Goal: Find specific page/section: Find specific page/section

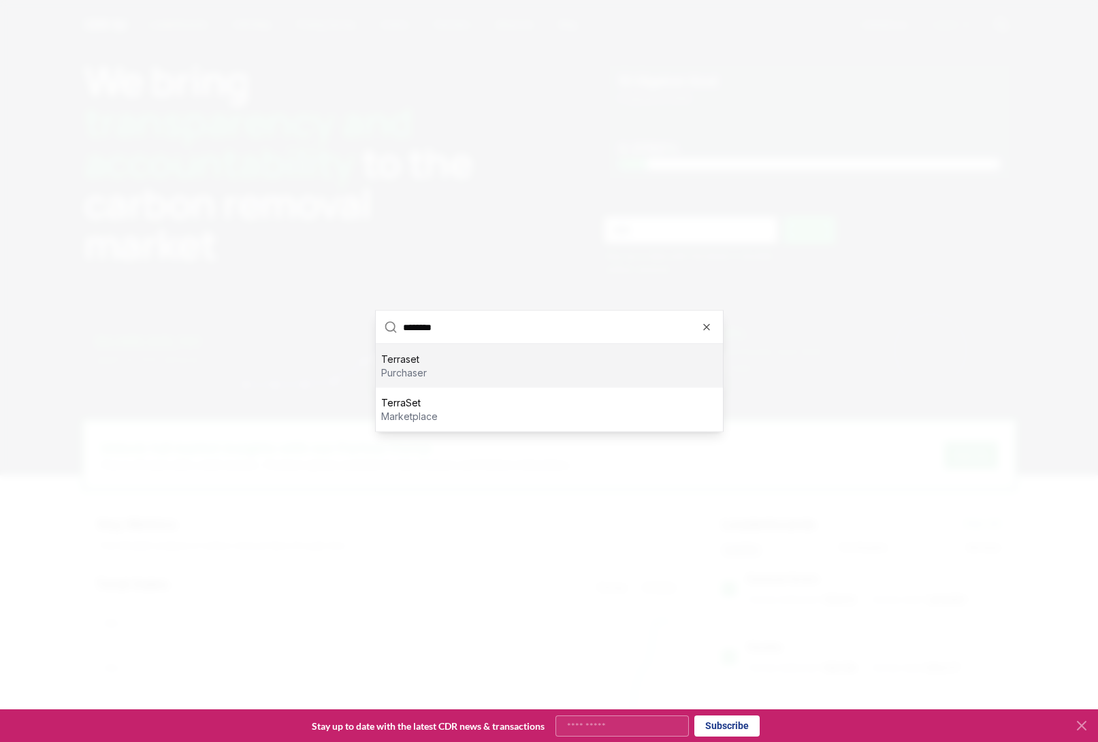
type input "********"
click at [404, 364] on p "Terraset" at bounding box center [404, 359] width 46 height 14
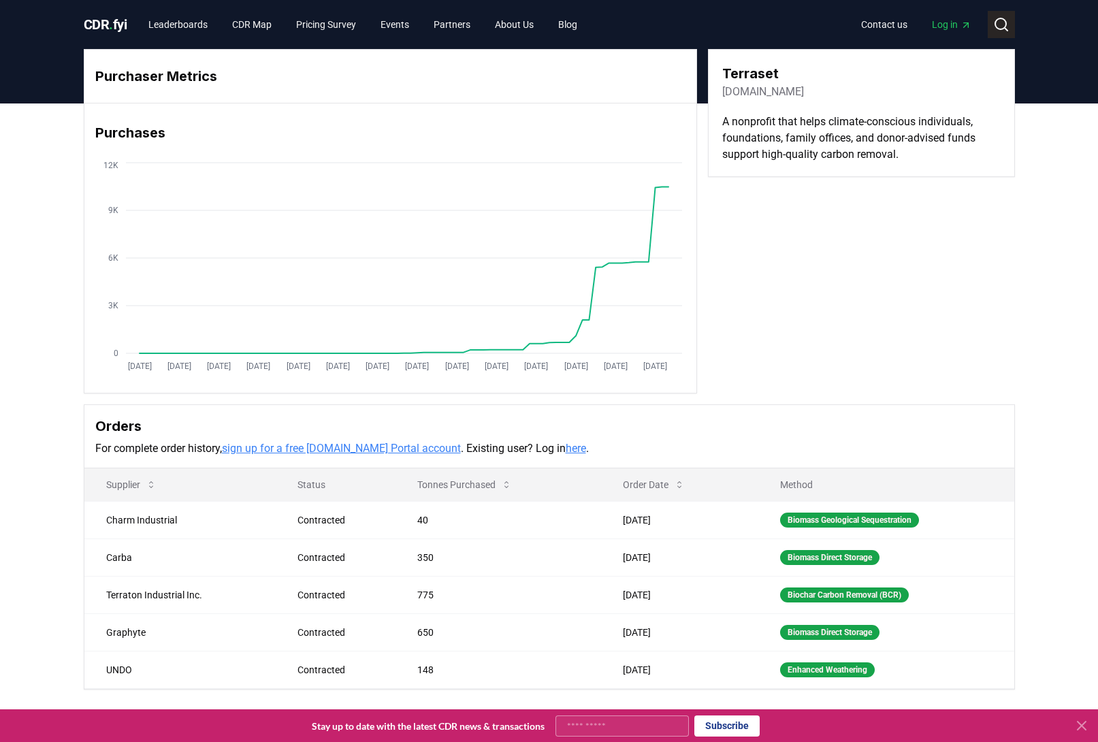
click at [998, 22] on icon at bounding box center [1001, 24] width 16 height 16
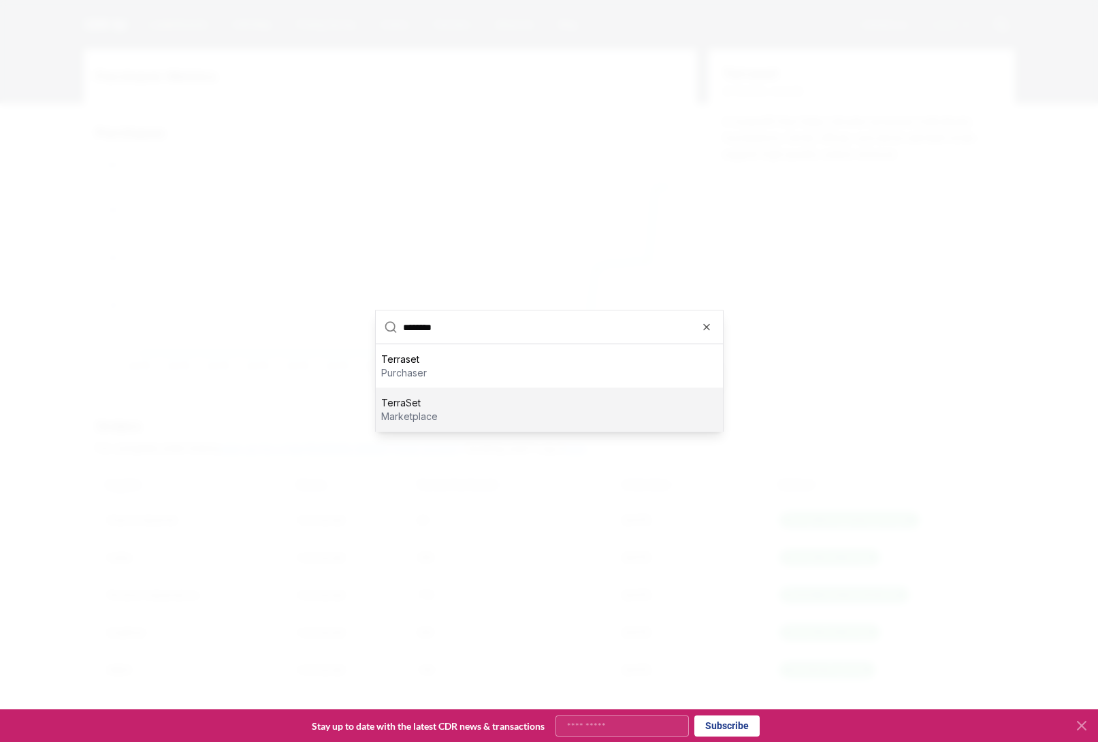
click at [421, 414] on p "marketplace" at bounding box center [409, 417] width 56 height 14
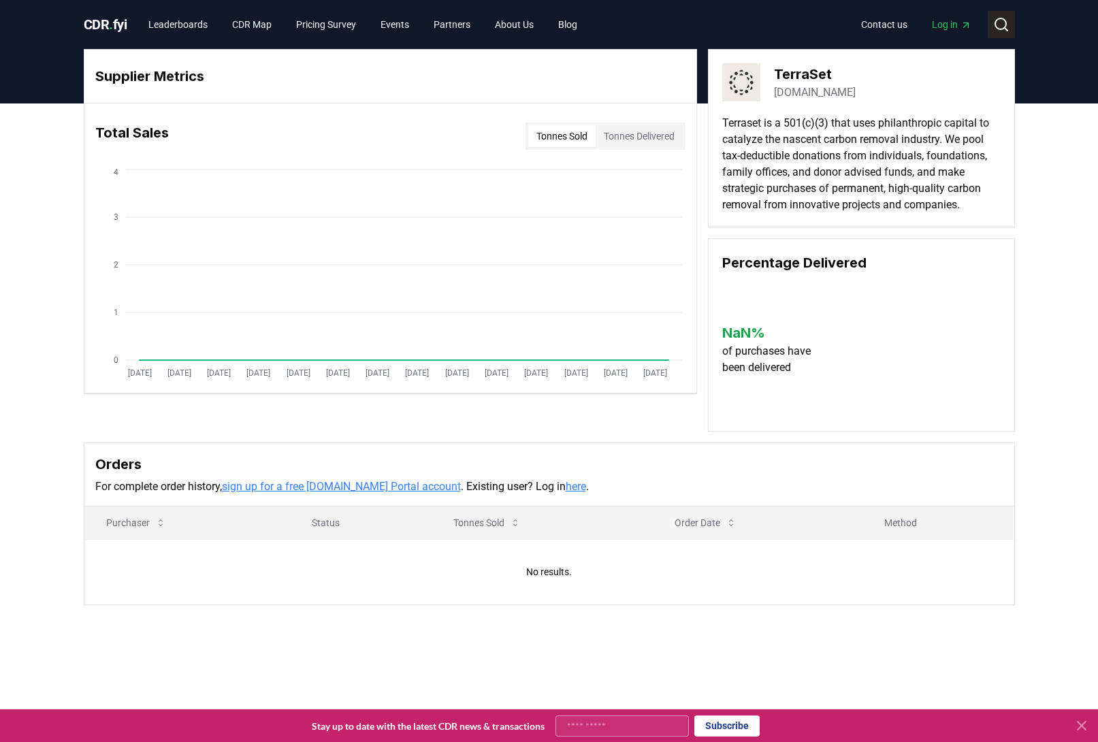
click at [1002, 27] on icon at bounding box center [1001, 24] width 16 height 16
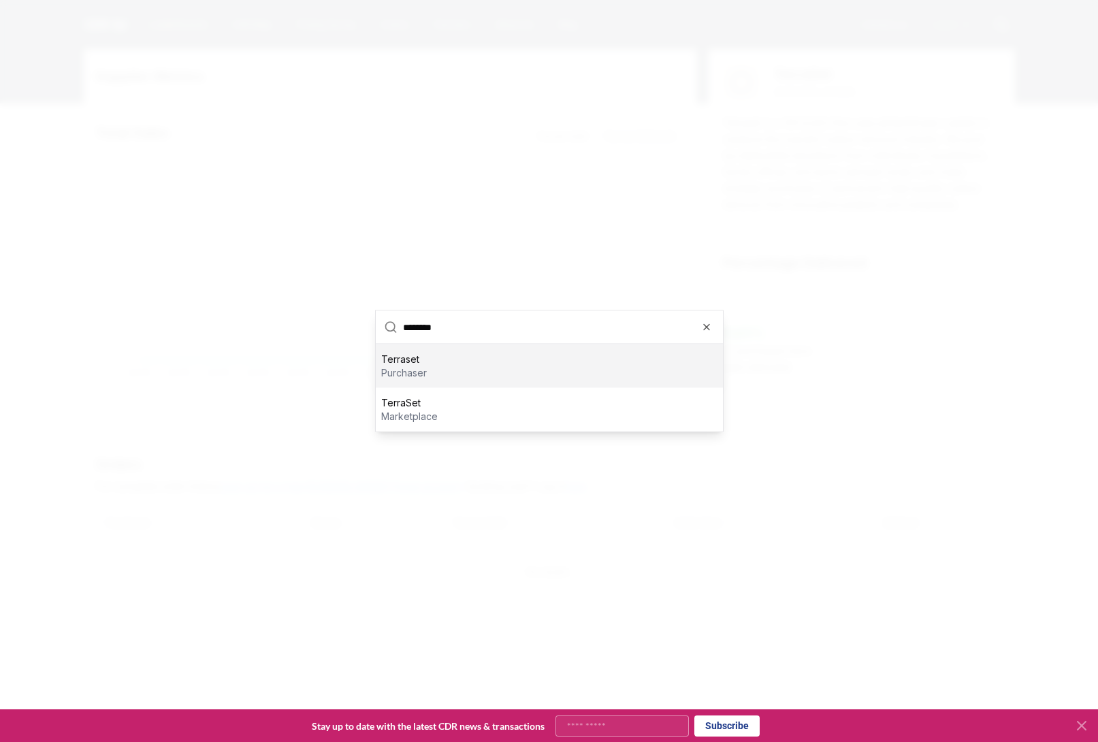
click at [406, 364] on p "Terraset" at bounding box center [404, 359] width 46 height 14
